Goal: Obtain resource: Download file/media

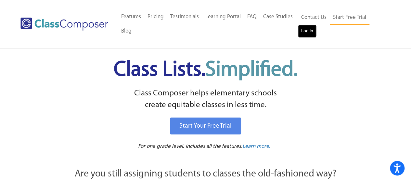
click at [309, 32] on link "Log In" at bounding box center [307, 31] width 19 height 13
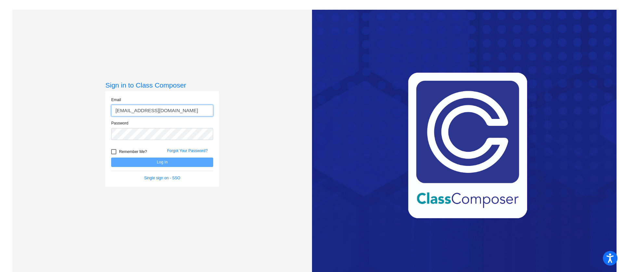
type input "[EMAIL_ADDRESS][DOMAIN_NAME]"
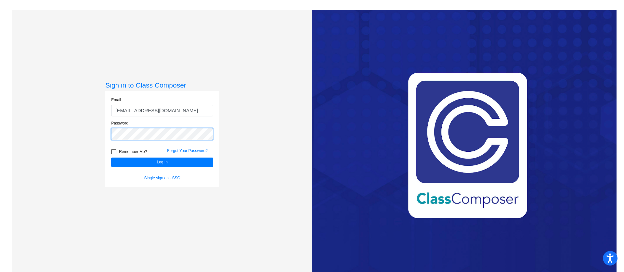
click at [111, 158] on button "Log In" at bounding box center [162, 162] width 102 height 9
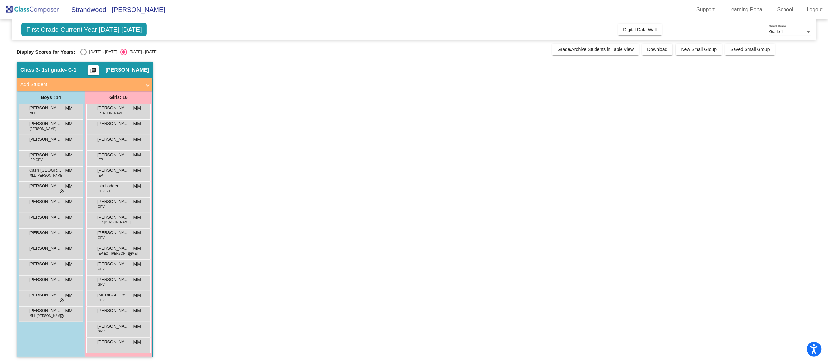
drag, startPoint x: 567, startPoint y: 2, endPoint x: 407, endPoint y: 144, distance: 214.0
click at [407, 144] on app-classroom "Class 3 - 1st grade- C-1 picture_as_pdf [PERSON_NAME] Add Student First Name La…" at bounding box center [414, 213] width 795 height 302
click at [95, 68] on mat-icon "picture_as_pdf" at bounding box center [93, 71] width 8 height 9
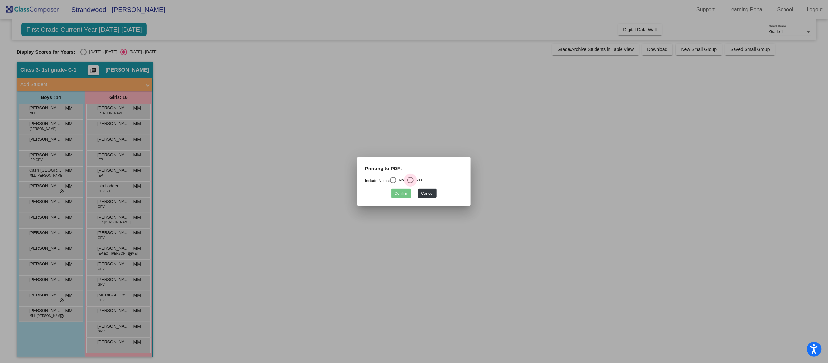
click at [413, 179] on div "Select an option" at bounding box center [410, 180] width 6 height 6
click at [410, 183] on input "Yes" at bounding box center [410, 183] width 0 height 0
radio input "true"
click at [404, 189] on button "Confirm" at bounding box center [401, 193] width 20 height 9
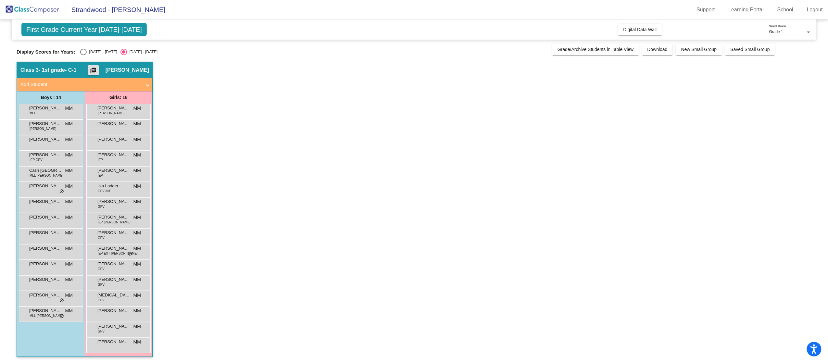
click at [82, 53] on div "Select an option" at bounding box center [83, 52] width 6 height 6
click at [83, 55] on input "[DATE] - [DATE]" at bounding box center [83, 55] width 0 height 0
radio input "true"
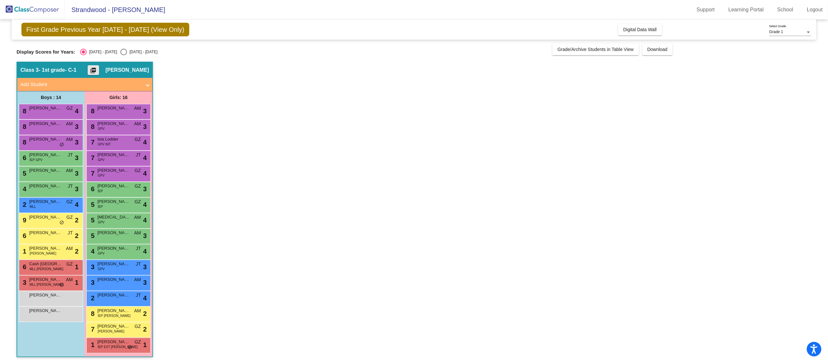
click at [96, 71] on mat-icon "picture_as_pdf" at bounding box center [93, 71] width 8 height 9
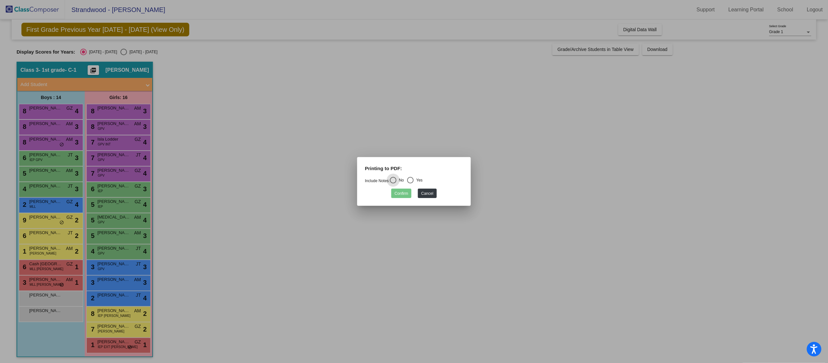
click at [414, 181] on div "Select an option" at bounding box center [410, 180] width 6 height 6
click at [410, 183] on input "Yes" at bounding box center [410, 183] width 0 height 0
radio input "true"
click at [405, 192] on button "Confirm" at bounding box center [401, 193] width 20 height 9
